Goal: Information Seeking & Learning: Learn about a topic

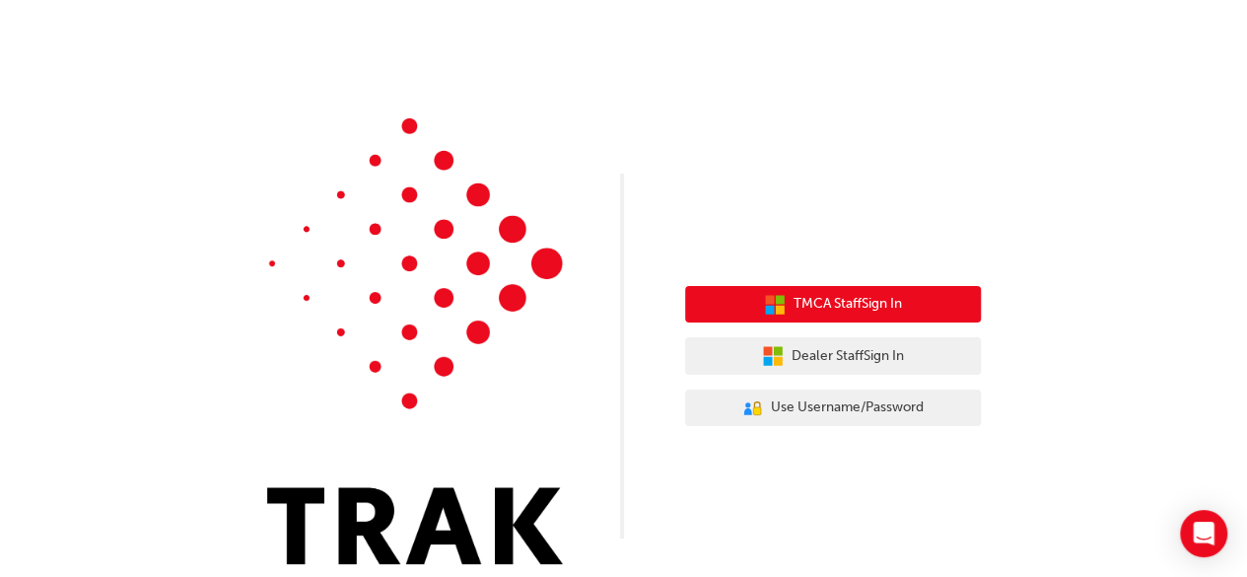
click at [816, 304] on span "TMCA Staff Sign In" at bounding box center [847, 304] width 108 height 23
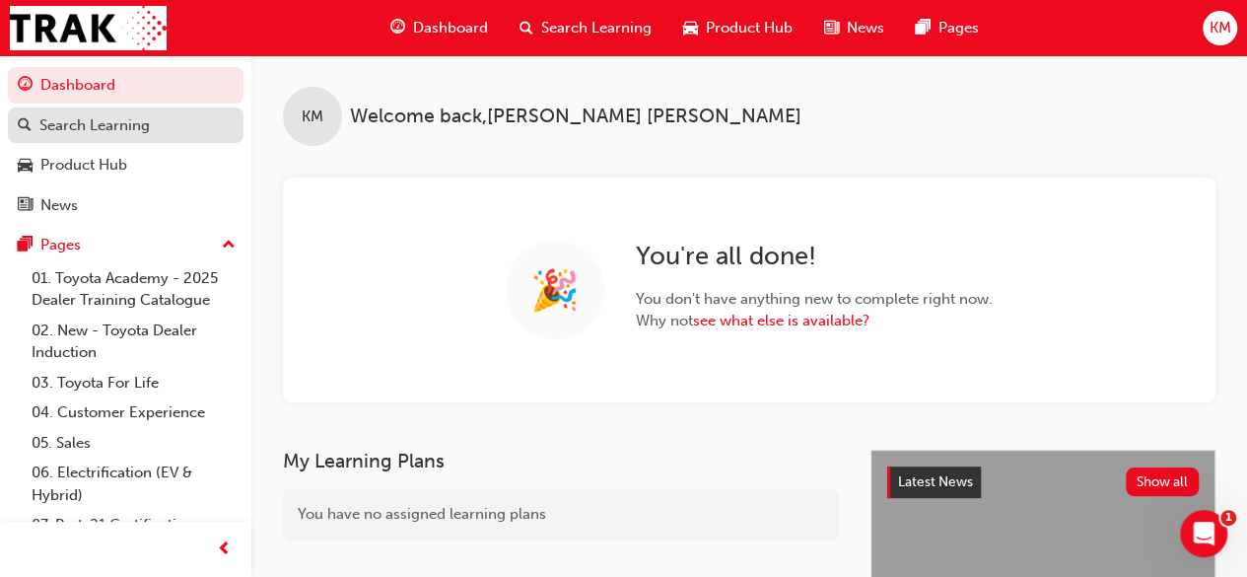
click at [93, 120] on div "Search Learning" at bounding box center [94, 125] width 110 height 23
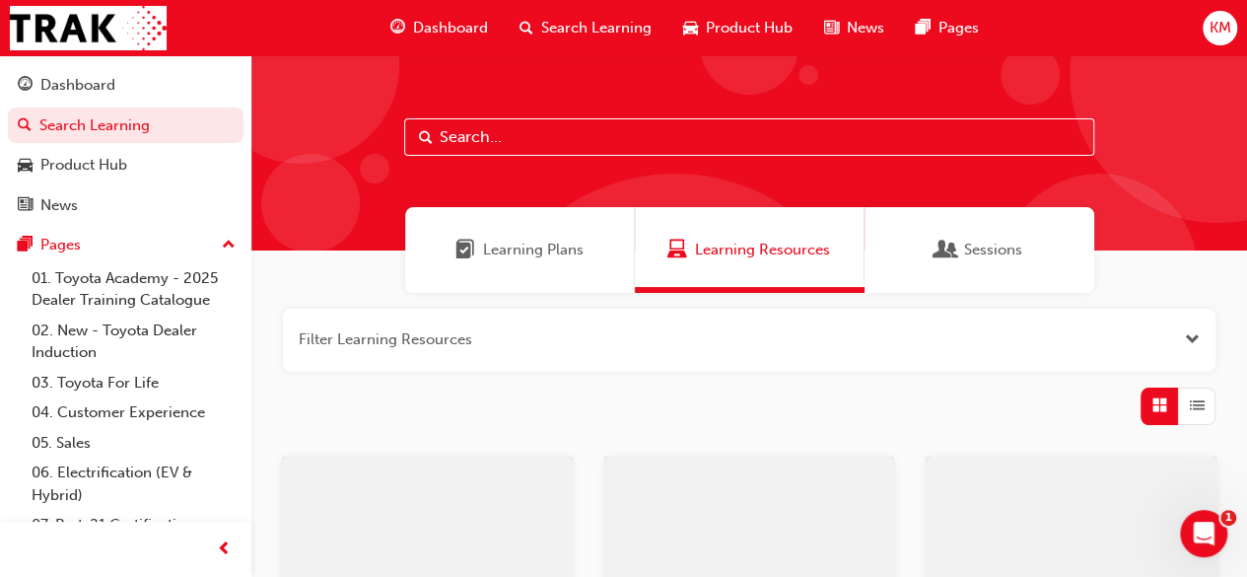
click at [514, 139] on input "text" at bounding box center [749, 136] width 690 height 37
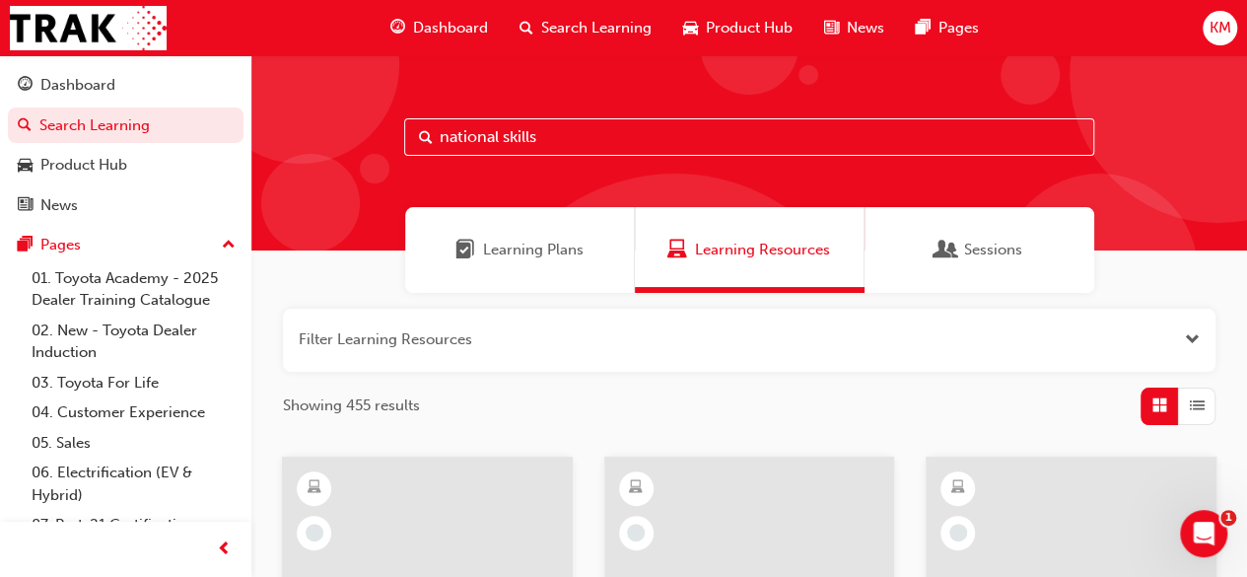
type input "national skills"
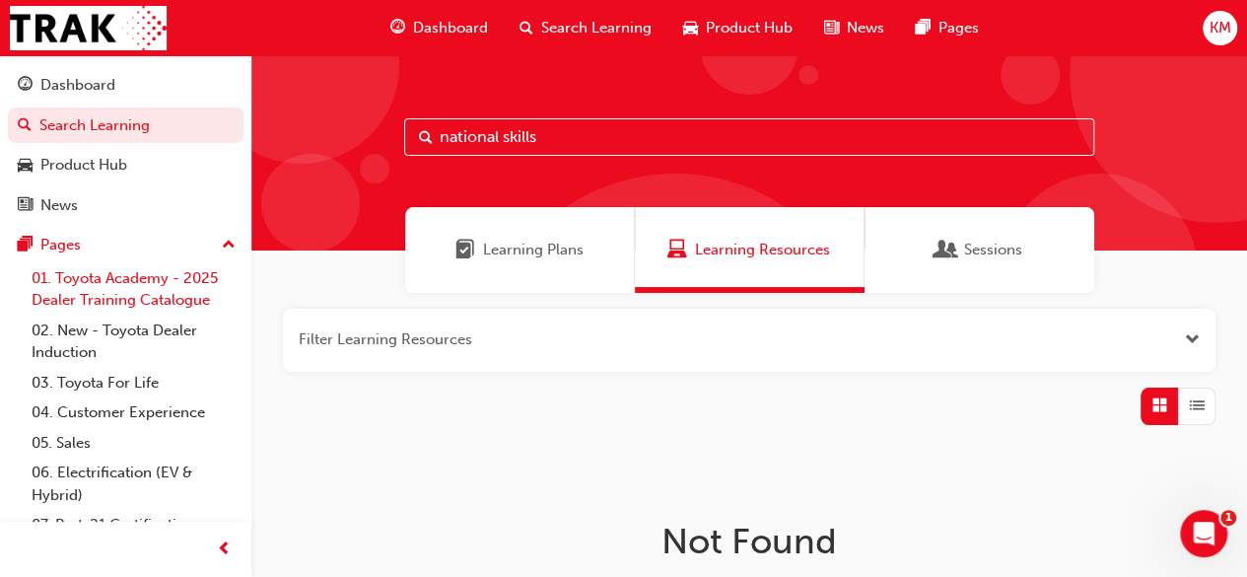
click at [168, 284] on link "01. Toyota Academy - 2025 Dealer Training Catalogue" at bounding box center [134, 289] width 220 height 52
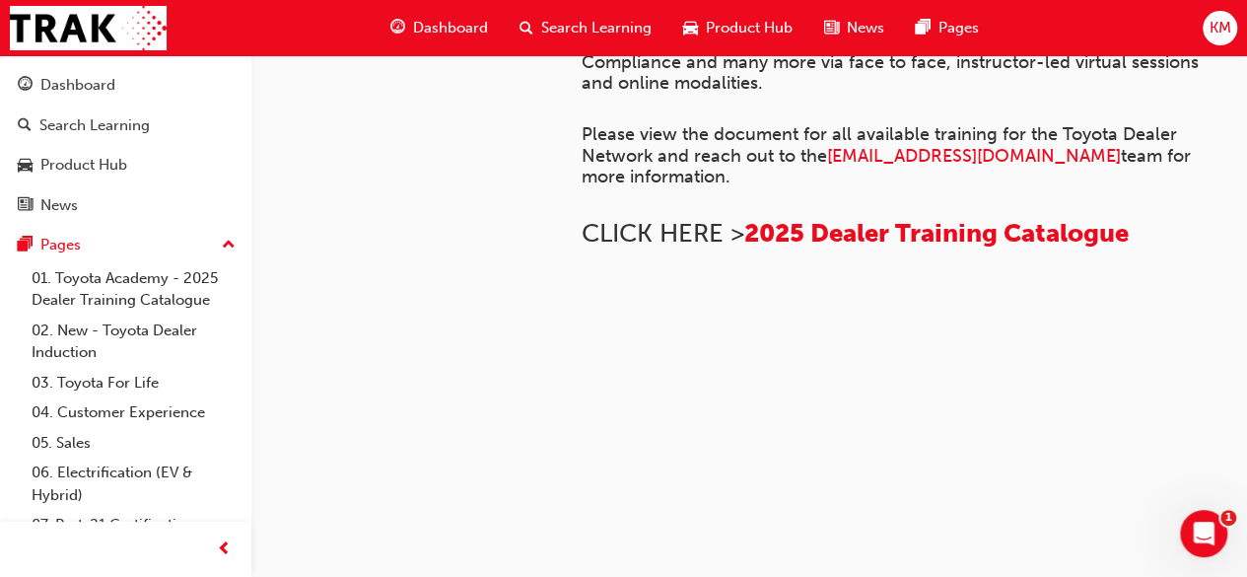
scroll to position [1665, 0]
click at [581, 319] on img at bounding box center [581, 319] width 0 height 0
click at [806, 248] on span "2025 Dealer Training Catalogue" at bounding box center [936, 233] width 384 height 31
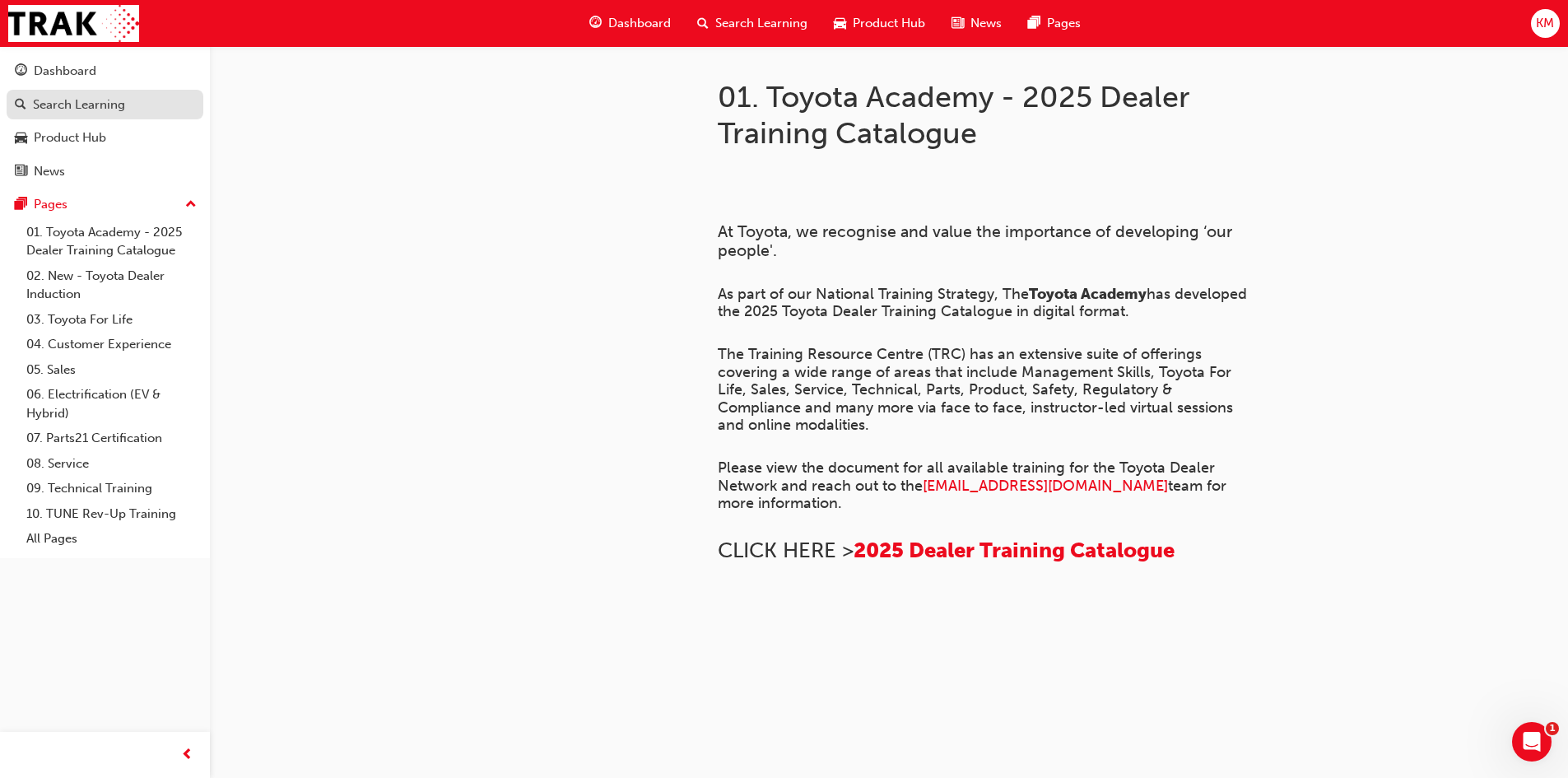
click at [65, 97] on div "Search Learning" at bounding box center [79, 104] width 92 height 19
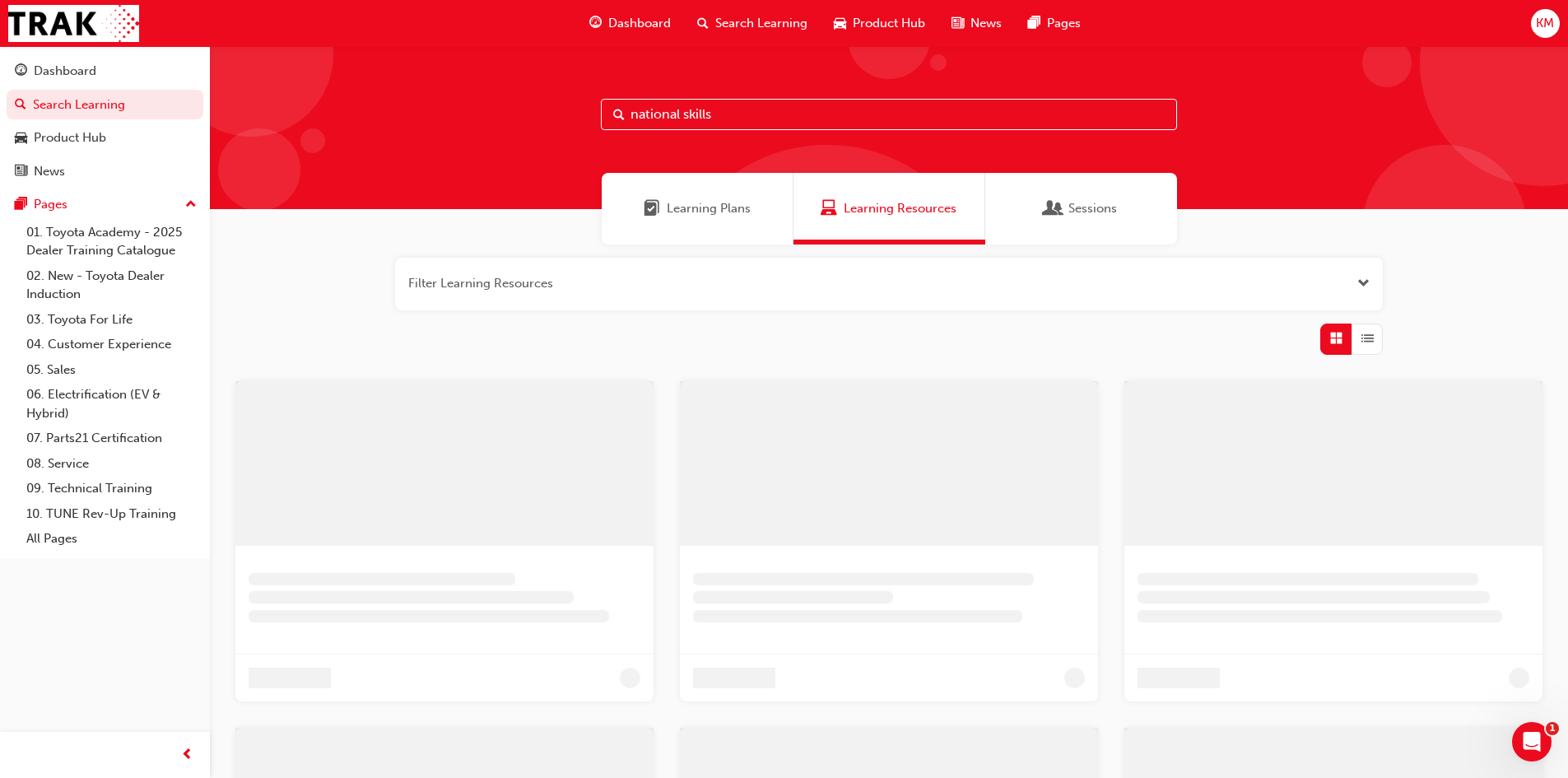
click at [664, 115] on input "national skills" at bounding box center [889, 114] width 576 height 31
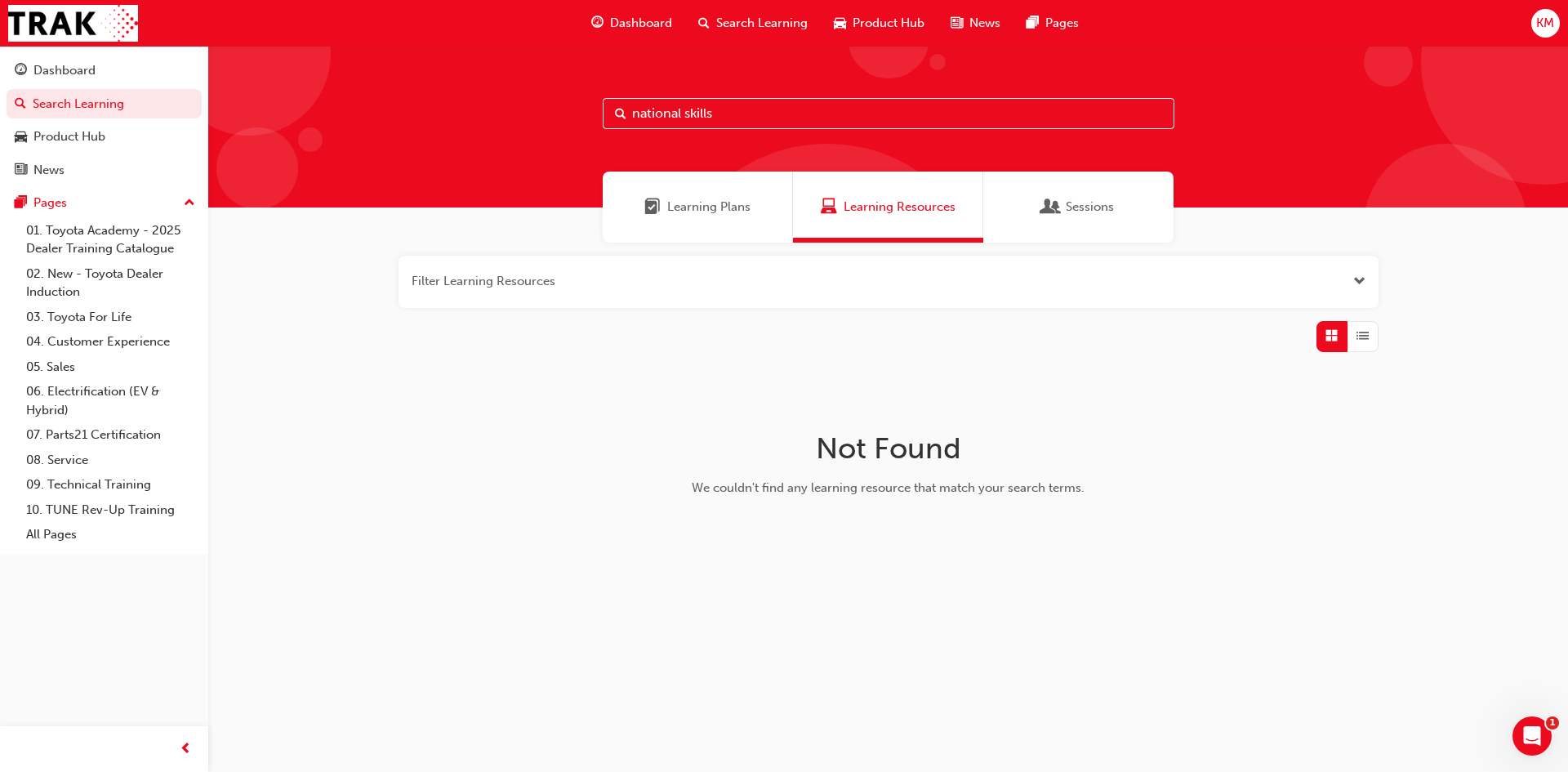
drag, startPoint x: 723, startPoint y: 113, endPoint x: 511, endPoint y: 116, distance: 212.0
click at [511, 116] on div "national skills" at bounding box center [888, 126] width 1360 height 162
type input "fdlp"
click at [90, 70] on div "Dashboard" at bounding box center [64, 70] width 62 height 19
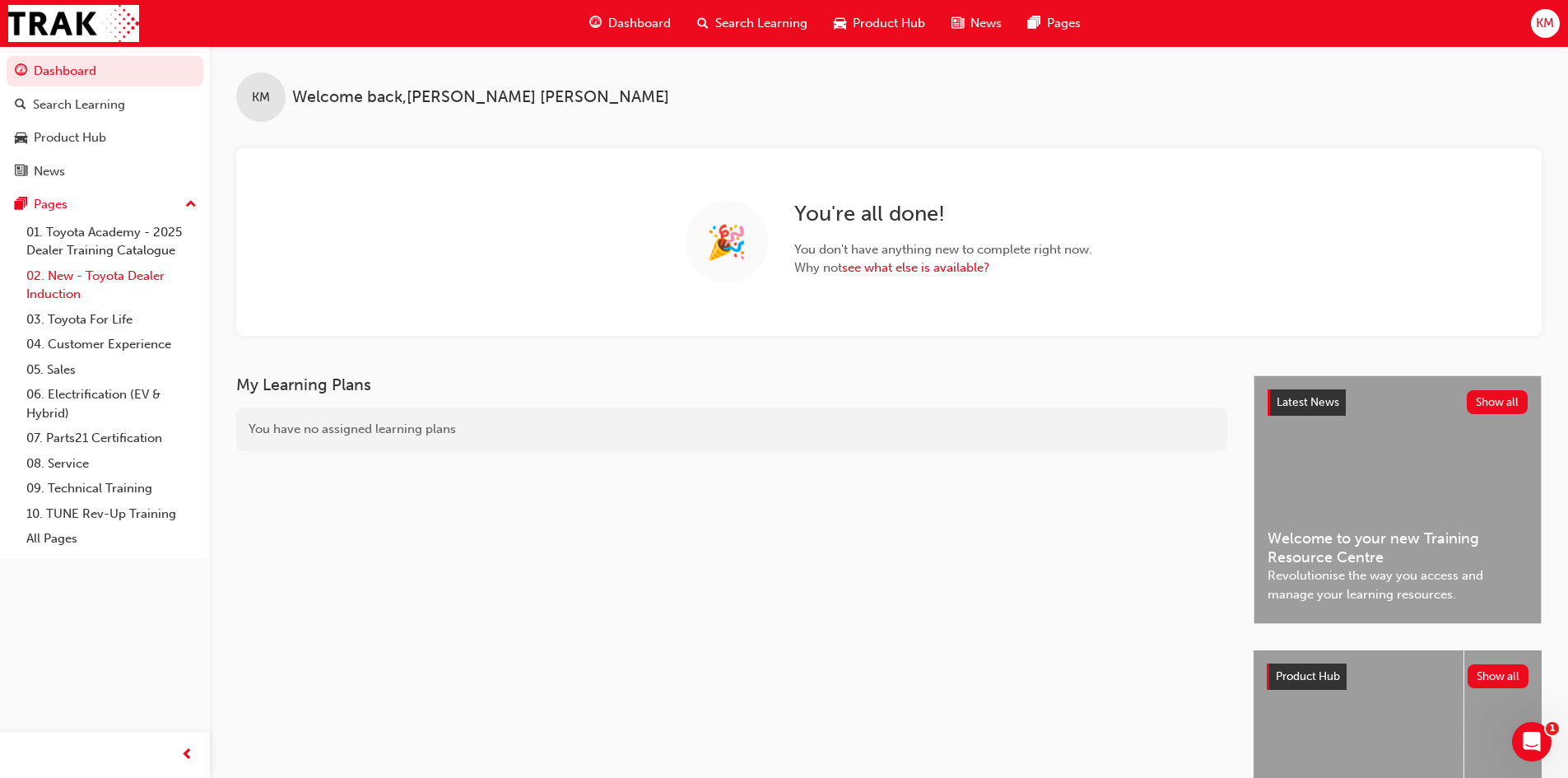
click at [103, 275] on link "02. New - Toyota Dealer Induction" at bounding box center [112, 285] width 184 height 43
